Goal: Information Seeking & Learning: Learn about a topic

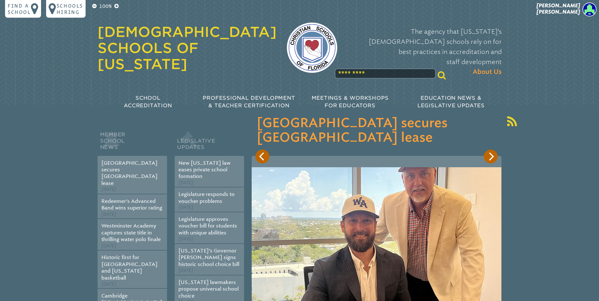
click at [402, 68] on input "text" at bounding box center [385, 73] width 101 height 10
click at [403, 68] on input "text" at bounding box center [385, 73] width 101 height 10
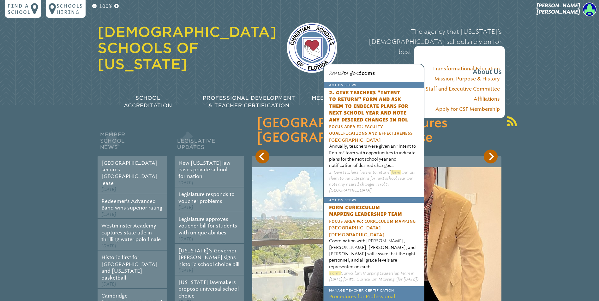
click at [359, 58] on div "The agency that [US_STATE]’s [DEMOGRAPHIC_DATA] schools rely on for best practi…" at bounding box center [424, 51] width 154 height 63
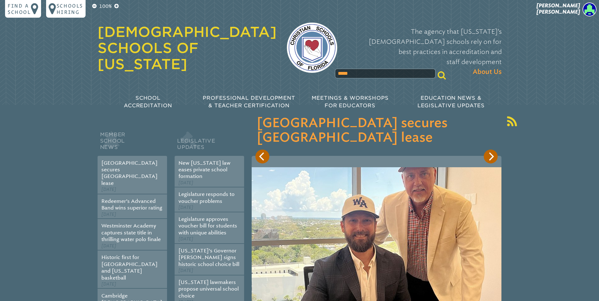
click at [355, 68] on input "*****" at bounding box center [385, 73] width 101 height 10
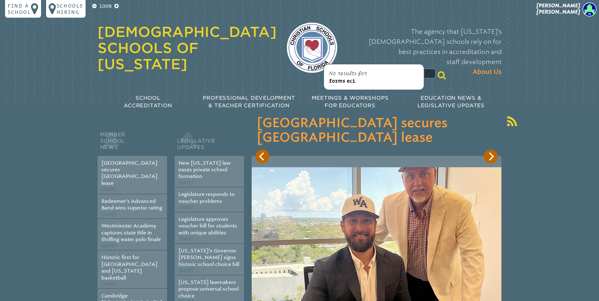
click at [348, 81] on span "forms ec1" at bounding box center [342, 81] width 26 height 6
click at [358, 68] on input "*********" at bounding box center [385, 73] width 101 height 10
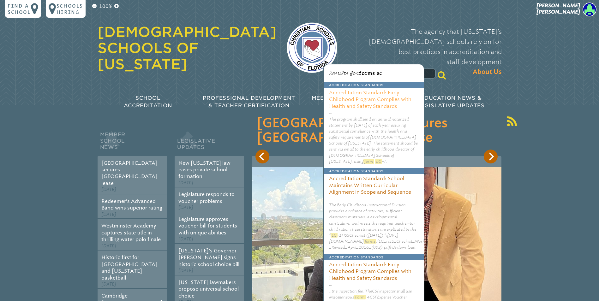
type input "********"
click at [388, 98] on h3 "Accreditation Standard: Early Childhood Program Complies with Health and Safety…" at bounding box center [374, 98] width 100 height 21
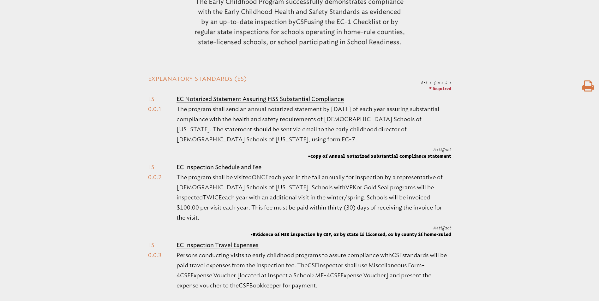
scroll to position [189, 0]
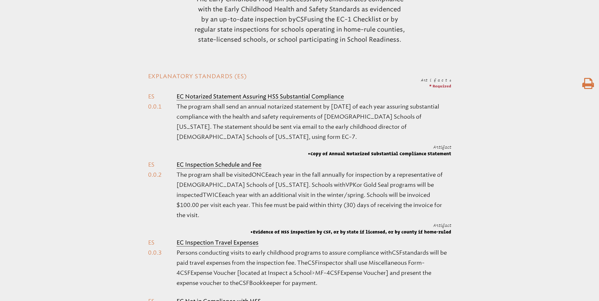
click at [234, 164] on b "EC Inspection Schedule and Fee" at bounding box center [218, 164] width 85 height 7
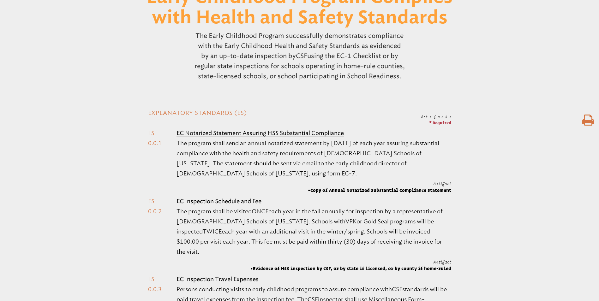
scroll to position [221, 0]
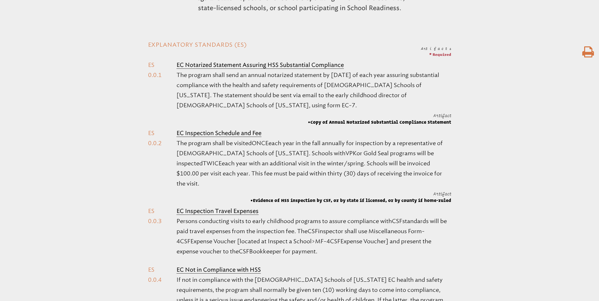
click at [242, 131] on b "EC Inspection Schedule and Fee" at bounding box center [218, 133] width 85 height 7
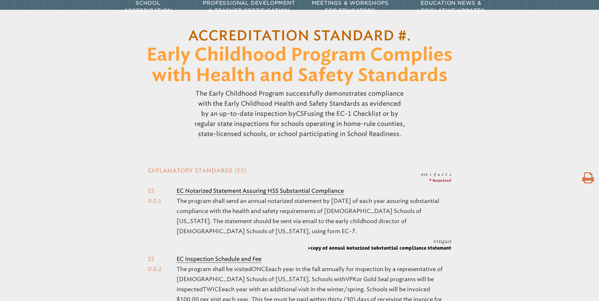
scroll to position [95, 0]
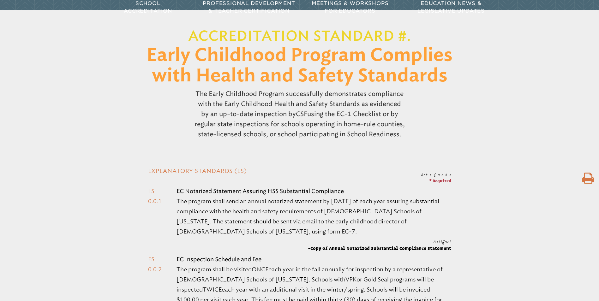
click at [339, 35] on link "Accreditation Standard #." at bounding box center [299, 37] width 223 height 14
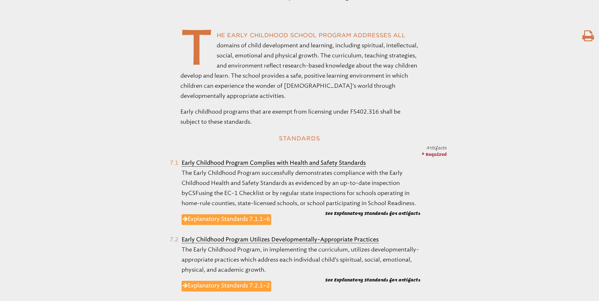
scroll to position [224, 0]
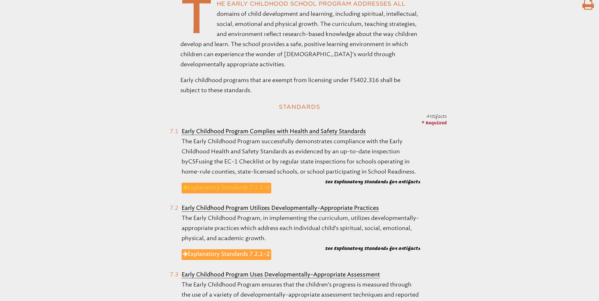
click at [185, 190] on icon at bounding box center [185, 187] width 5 height 9
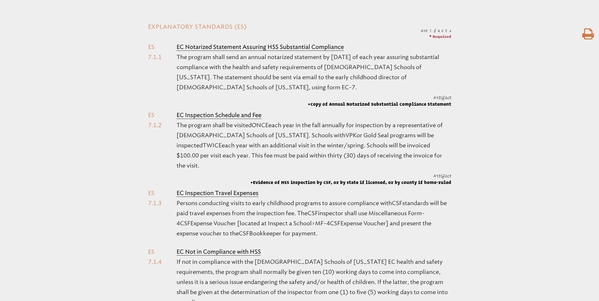
scroll to position [131, 0]
